Goal: Find specific page/section: Find specific page/section

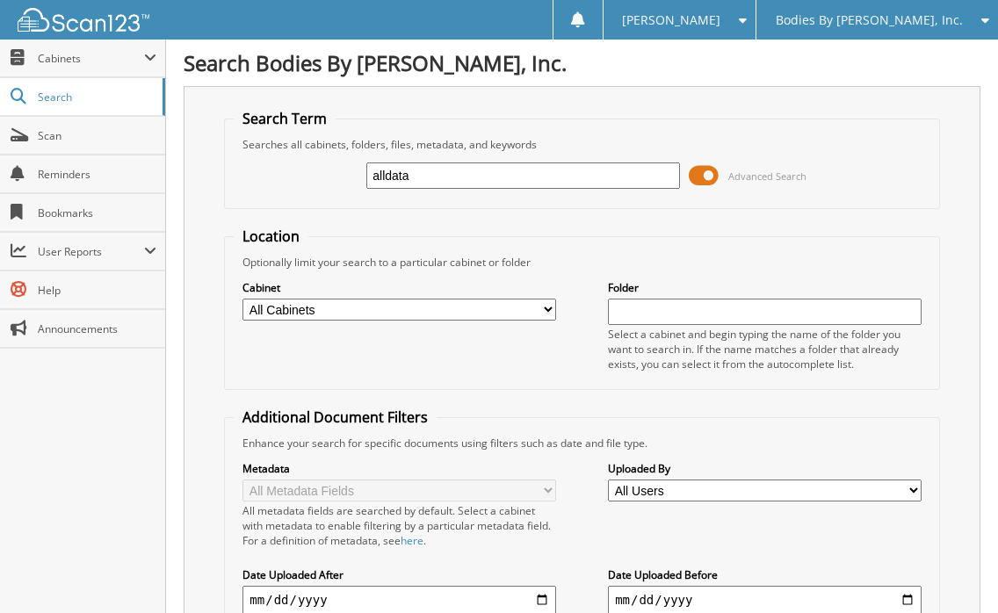
type input "alldata"
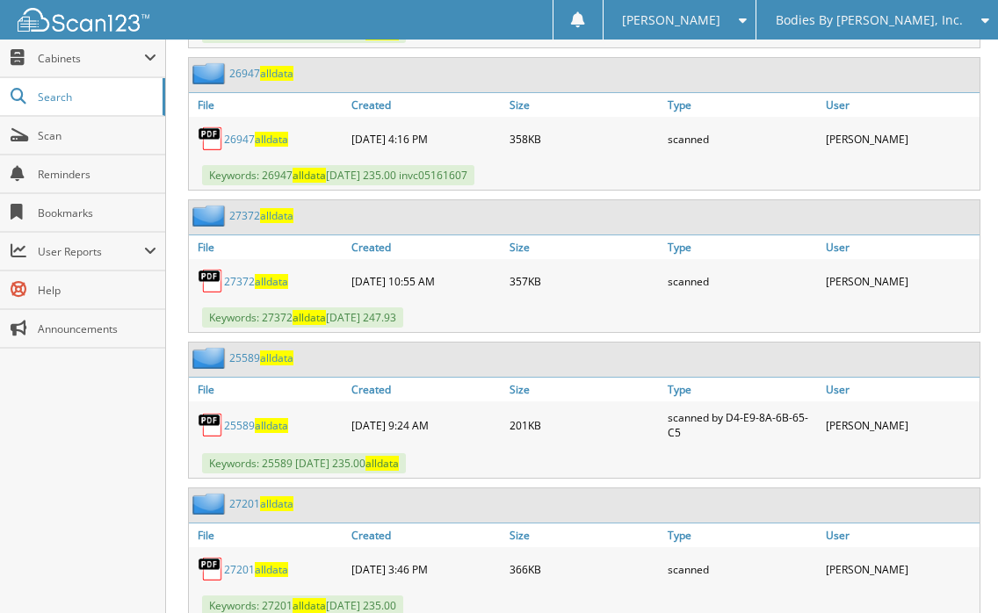
scroll to position [1706, 0]
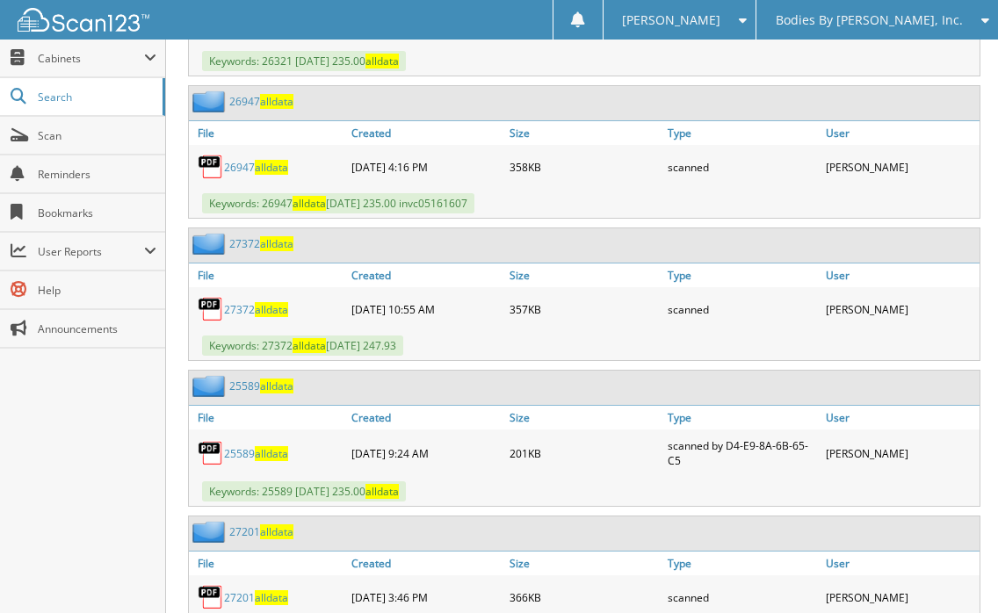
click at [241, 306] on link "27372 alldata" at bounding box center [256, 309] width 64 height 15
